Goal: Communication & Community: Answer question/provide support

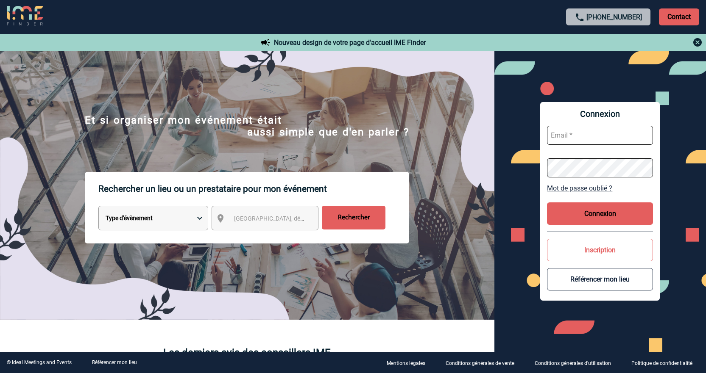
type input "[PERSON_NAME][EMAIL_ADDRESS][DOMAIN_NAME]"
click at [589, 213] on button "Connexion" at bounding box center [600, 214] width 106 height 22
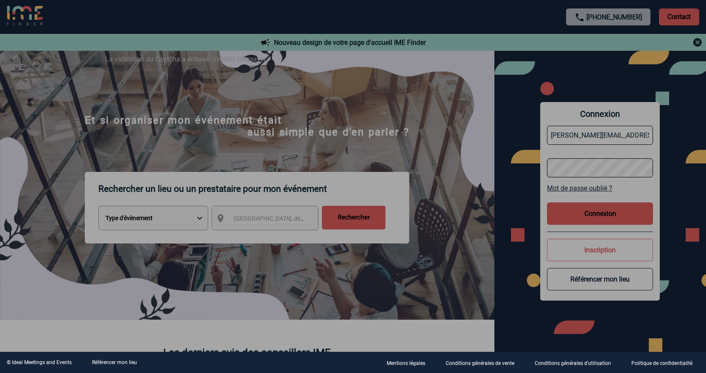
click at [593, 213] on div at bounding box center [353, 186] width 706 height 373
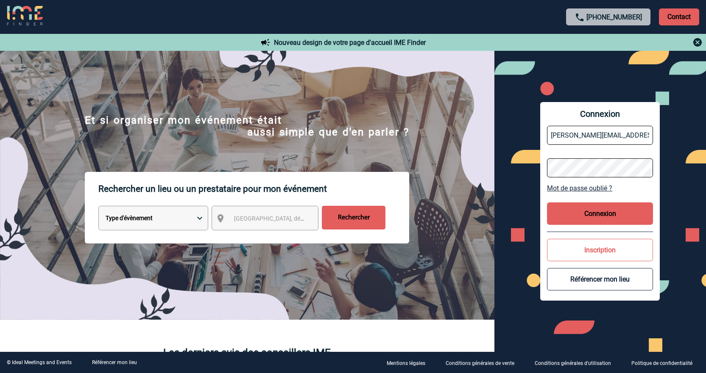
click at [593, 213] on button "Connexion" at bounding box center [600, 214] width 106 height 22
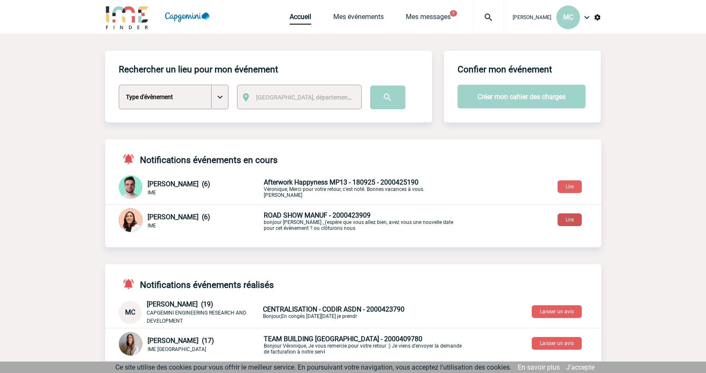
click at [573, 222] on button "Lire" at bounding box center [569, 220] width 24 height 13
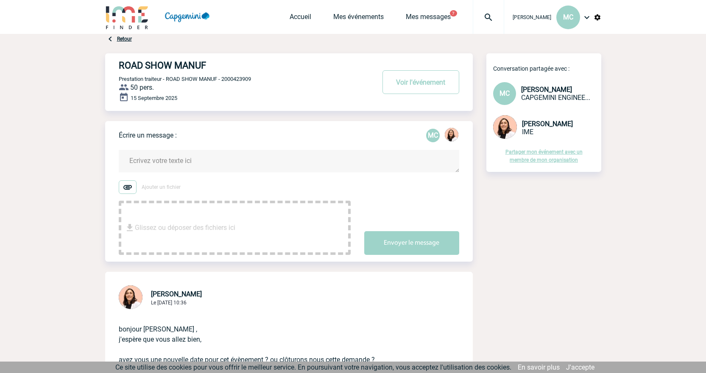
click at [166, 160] on textarea at bounding box center [289, 161] width 340 height 22
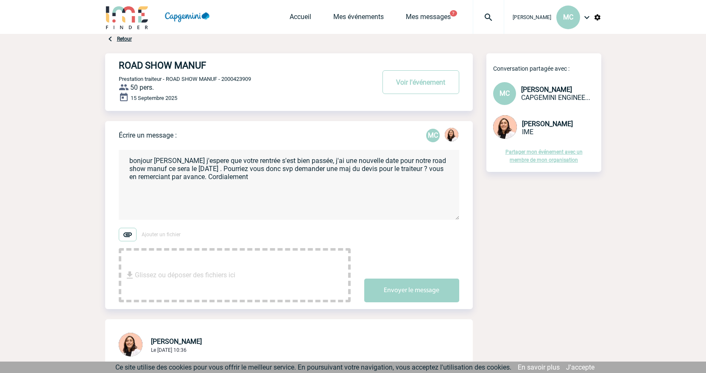
click at [286, 180] on textarea "bonjour Melissa j'espere que votre rentrée s'est bien passée, j'ai une nouvelle…" at bounding box center [289, 185] width 340 height 70
type textarea "bonjour Melissa j'espere que votre rentrée s'est bien passée, j'ai une nouvelle…"
click at [416, 290] on button "Envoyer le message" at bounding box center [411, 291] width 95 height 24
